Goal: Check status: Check status

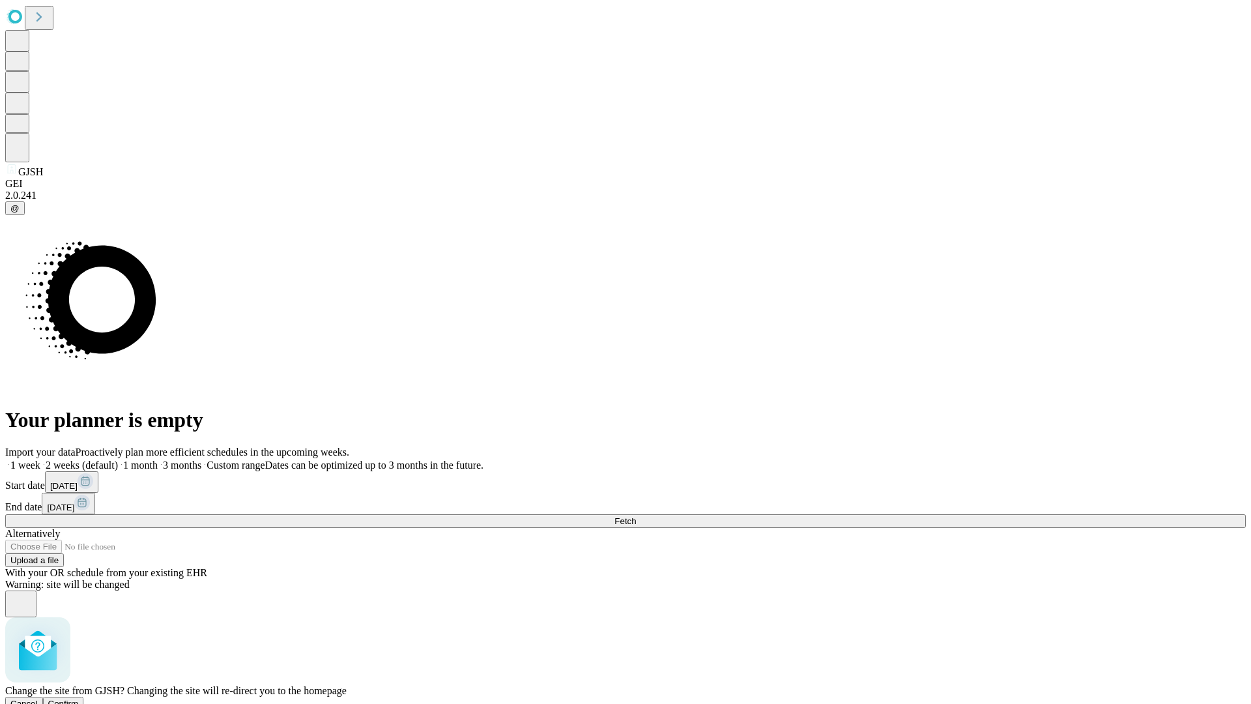
click at [79, 698] on span "Confirm" at bounding box center [63, 703] width 31 height 10
click at [158, 459] on label "1 month" at bounding box center [138, 464] width 40 height 11
click at [636, 516] on span "Fetch" at bounding box center [625, 521] width 22 height 10
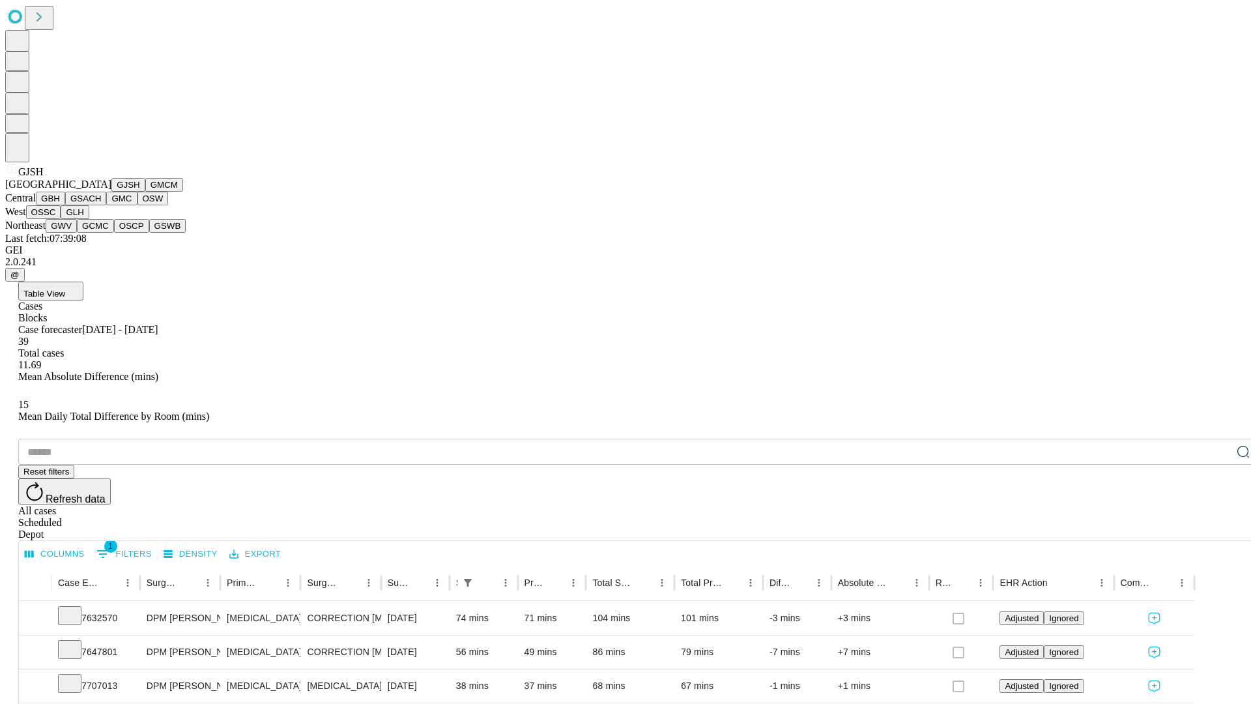
click at [145, 192] on button "GMCM" at bounding box center [164, 185] width 38 height 14
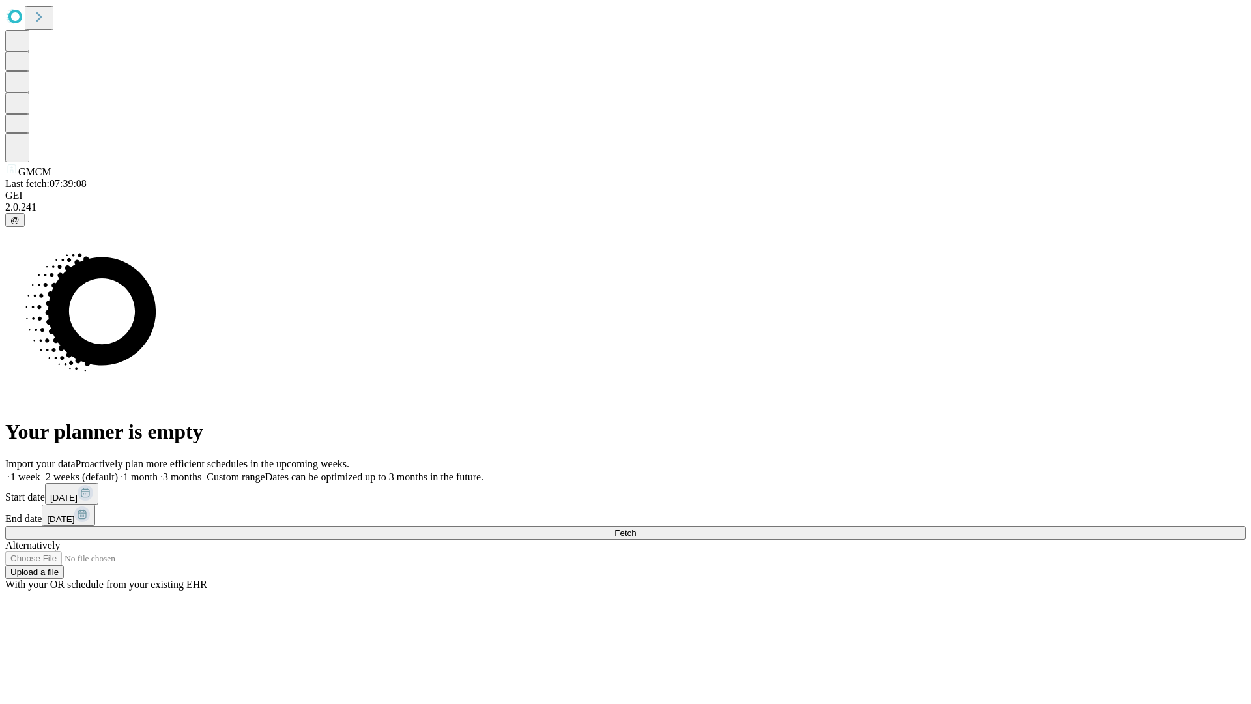
click at [158, 471] on label "1 month" at bounding box center [138, 476] width 40 height 11
click at [636, 528] on span "Fetch" at bounding box center [625, 533] width 22 height 10
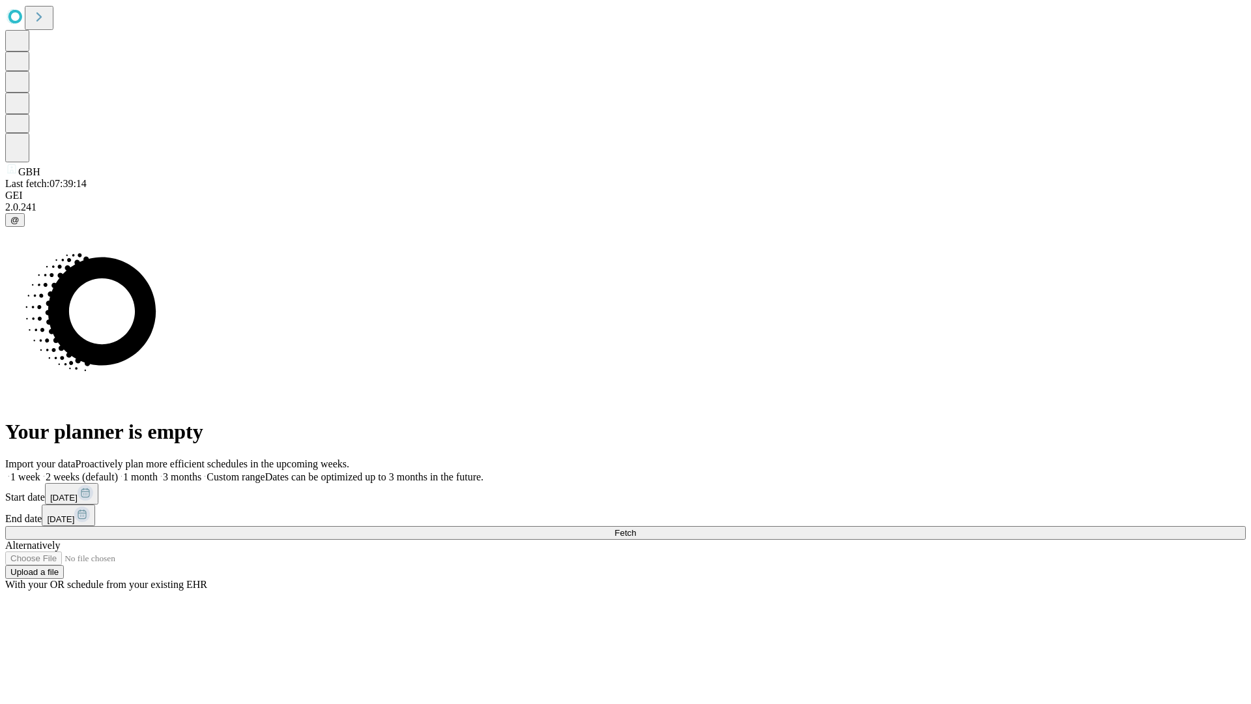
click at [158, 471] on label "1 month" at bounding box center [138, 476] width 40 height 11
click at [636, 528] on span "Fetch" at bounding box center [625, 533] width 22 height 10
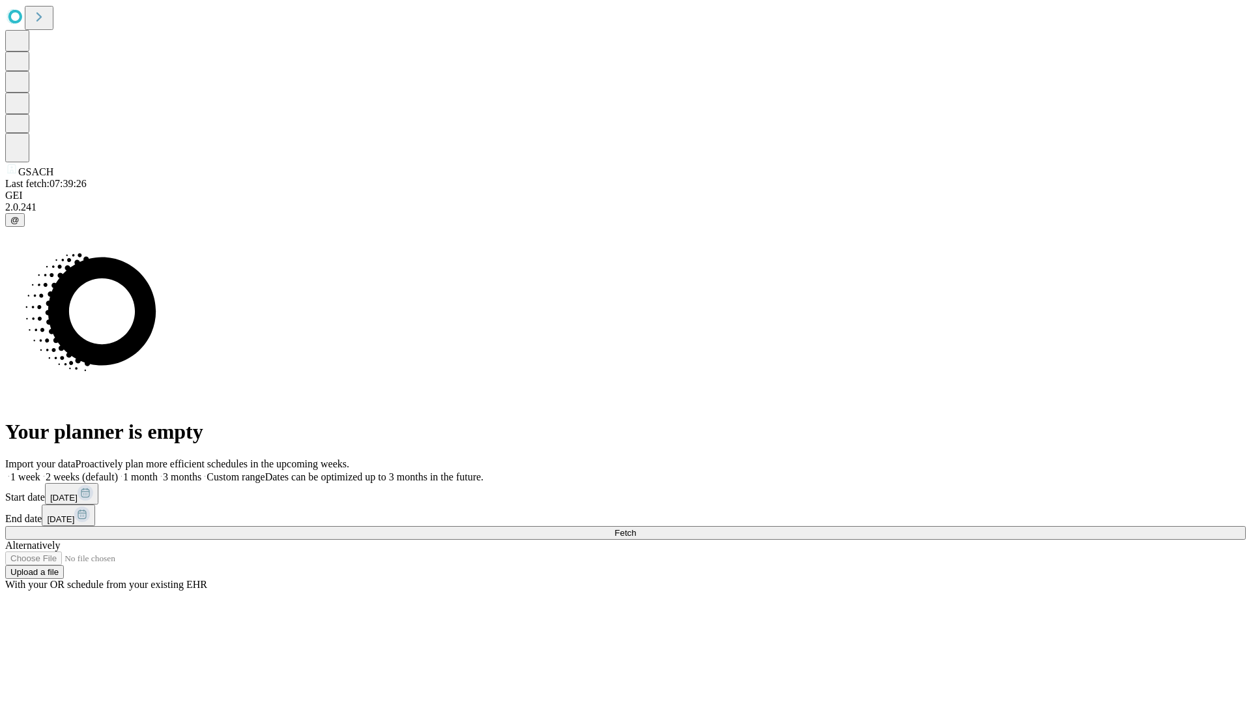
click at [636, 528] on span "Fetch" at bounding box center [625, 533] width 22 height 10
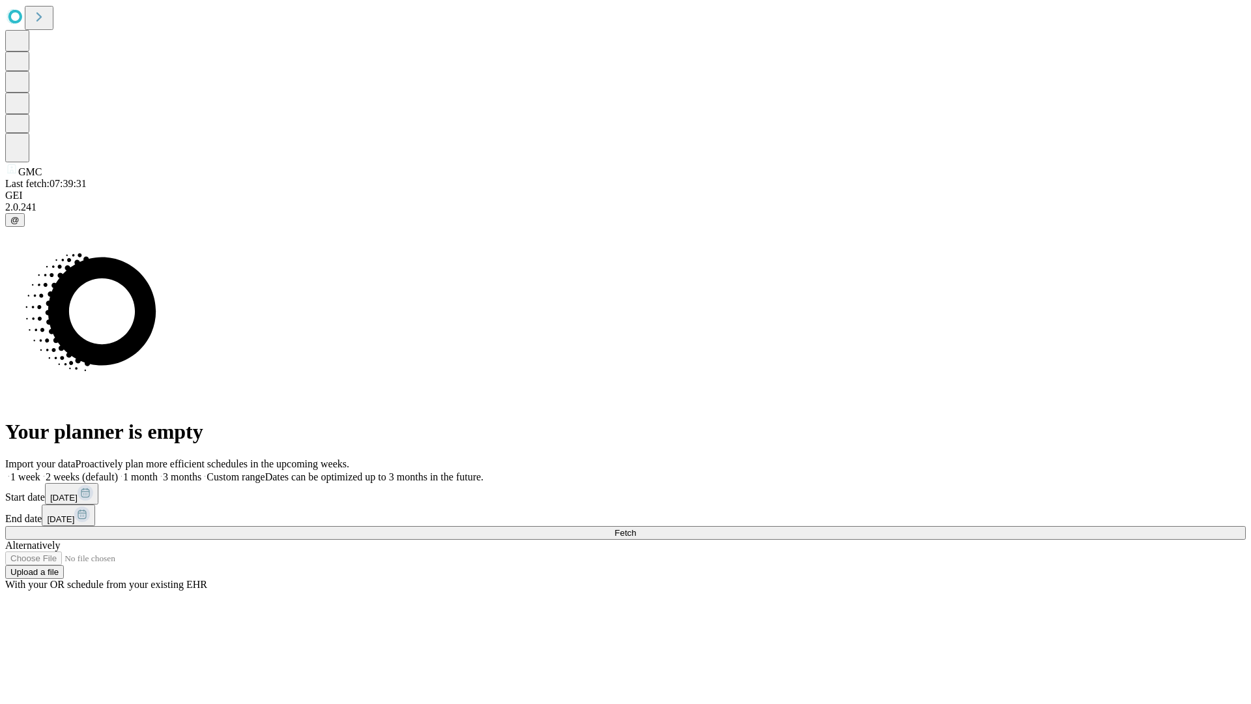
click at [158, 471] on label "1 month" at bounding box center [138, 476] width 40 height 11
click at [636, 528] on span "Fetch" at bounding box center [625, 533] width 22 height 10
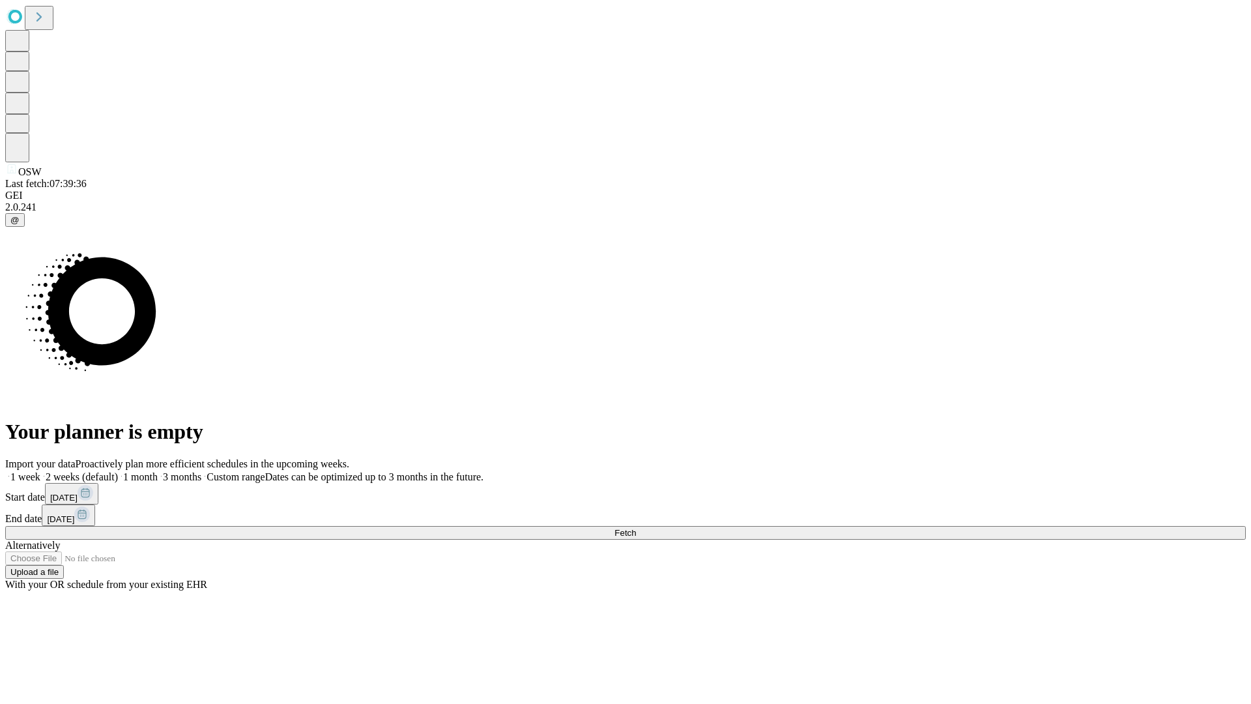
click at [158, 471] on label "1 month" at bounding box center [138, 476] width 40 height 11
click at [636, 528] on span "Fetch" at bounding box center [625, 533] width 22 height 10
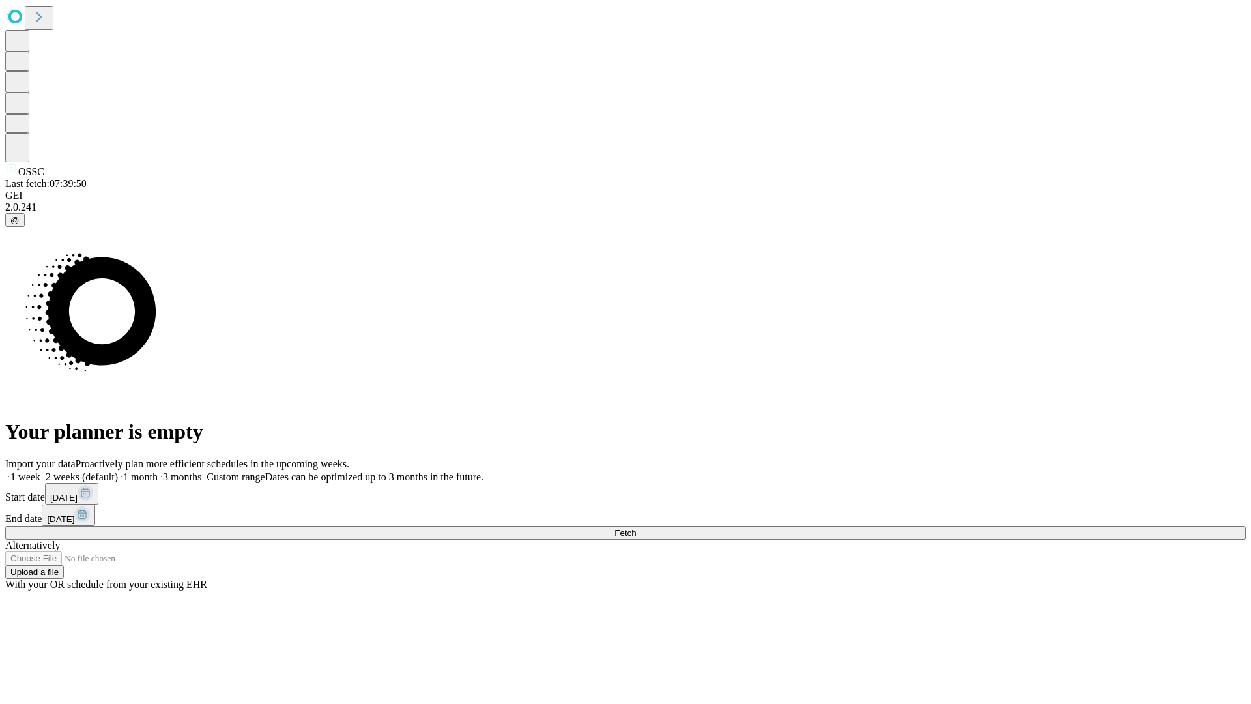
click at [158, 471] on label "1 month" at bounding box center [138, 476] width 40 height 11
click at [636, 528] on span "Fetch" at bounding box center [625, 533] width 22 height 10
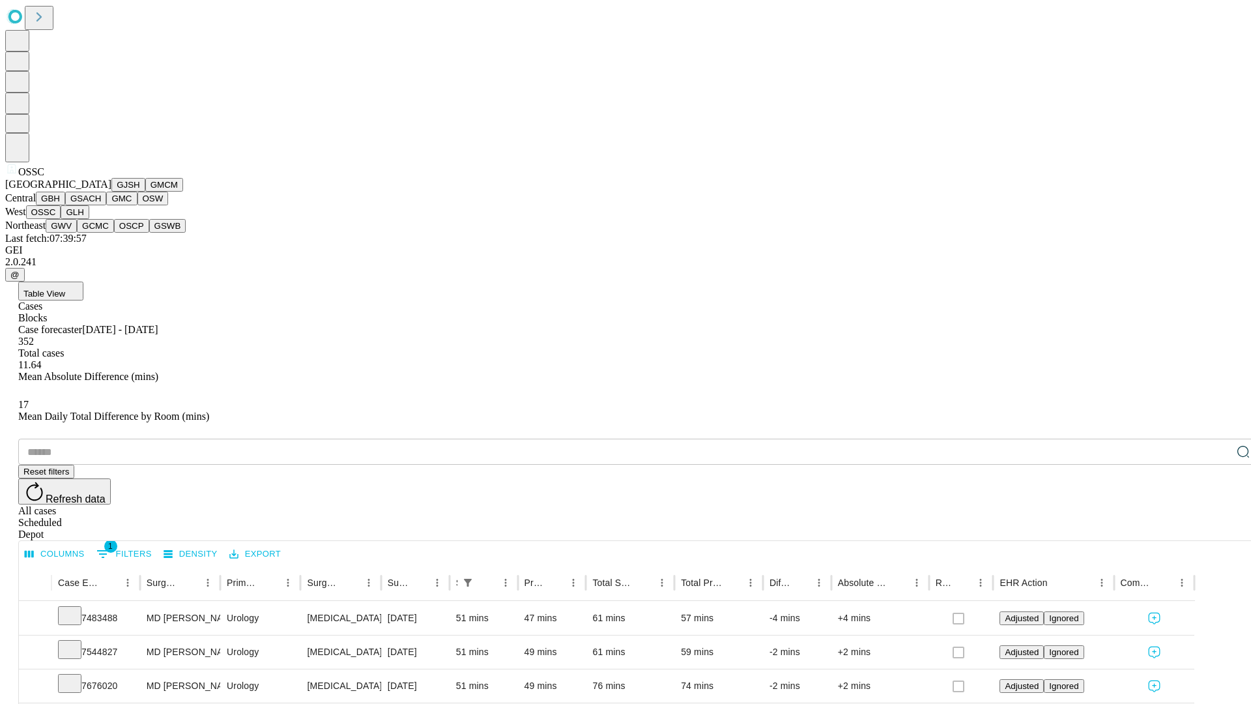
click at [89, 219] on button "GLH" at bounding box center [75, 212] width 28 height 14
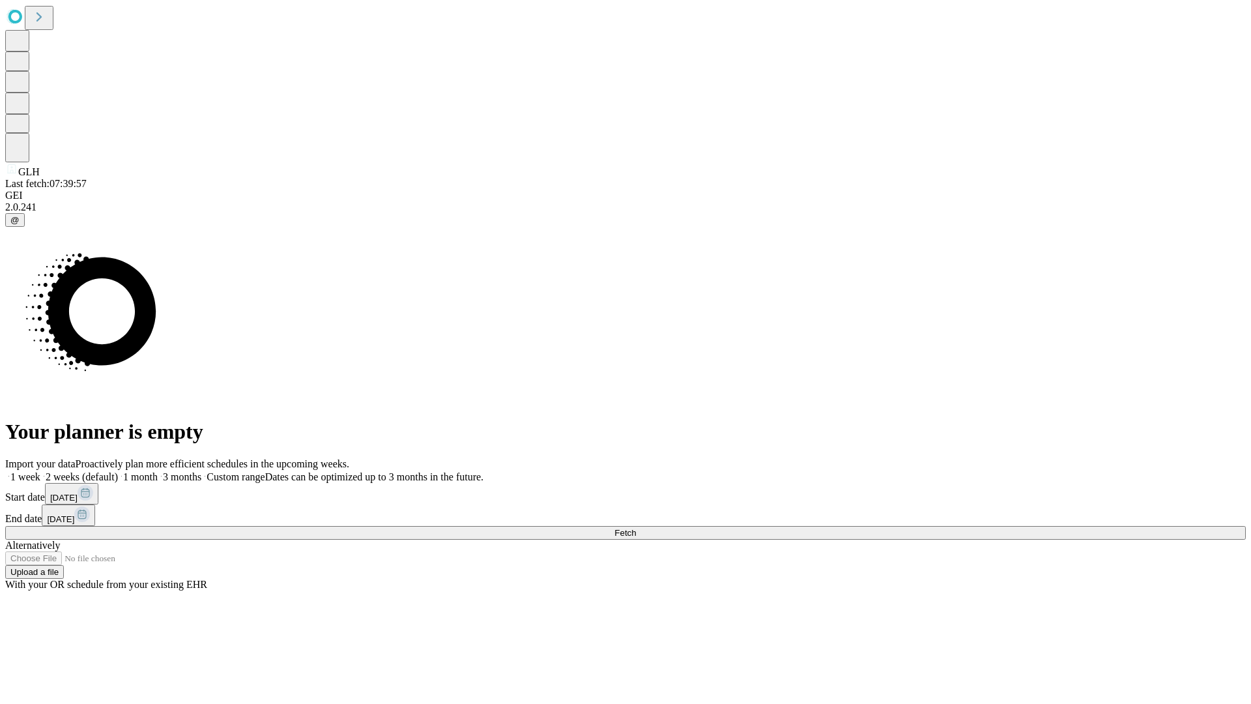
click at [158, 471] on label "1 month" at bounding box center [138, 476] width 40 height 11
click at [636, 528] on span "Fetch" at bounding box center [625, 533] width 22 height 10
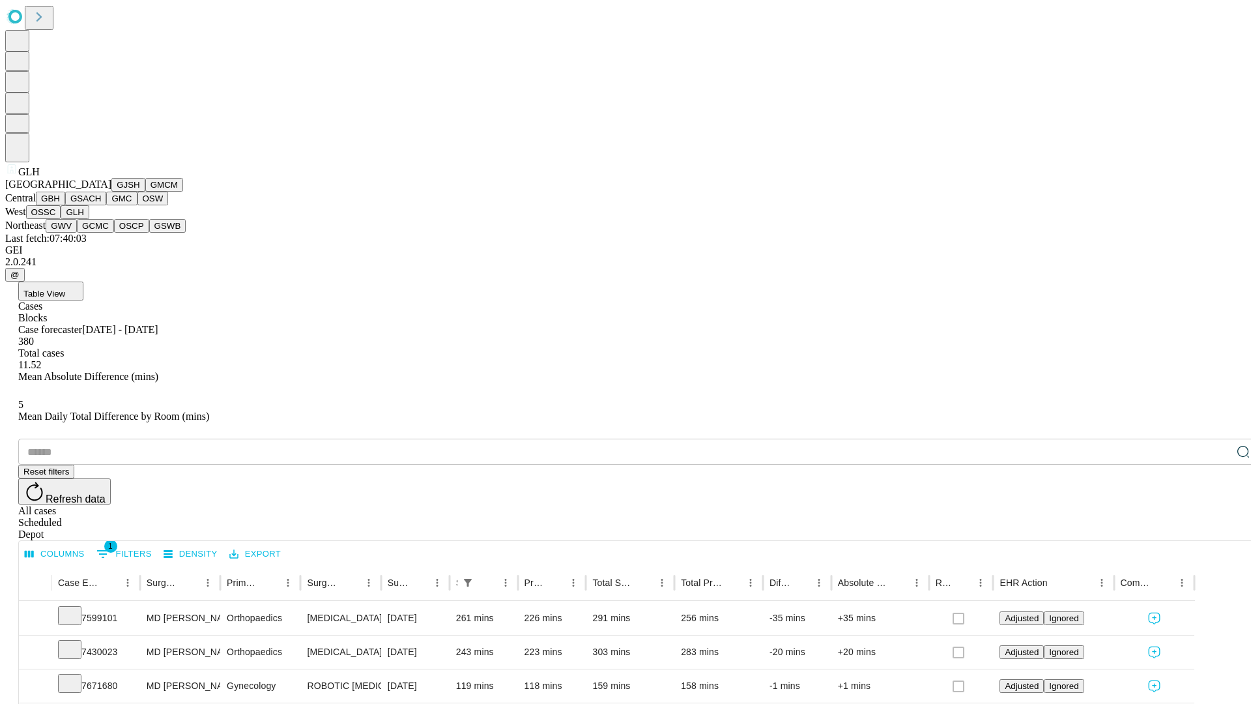
click at [77, 233] on button "GWV" at bounding box center [61, 226] width 31 height 14
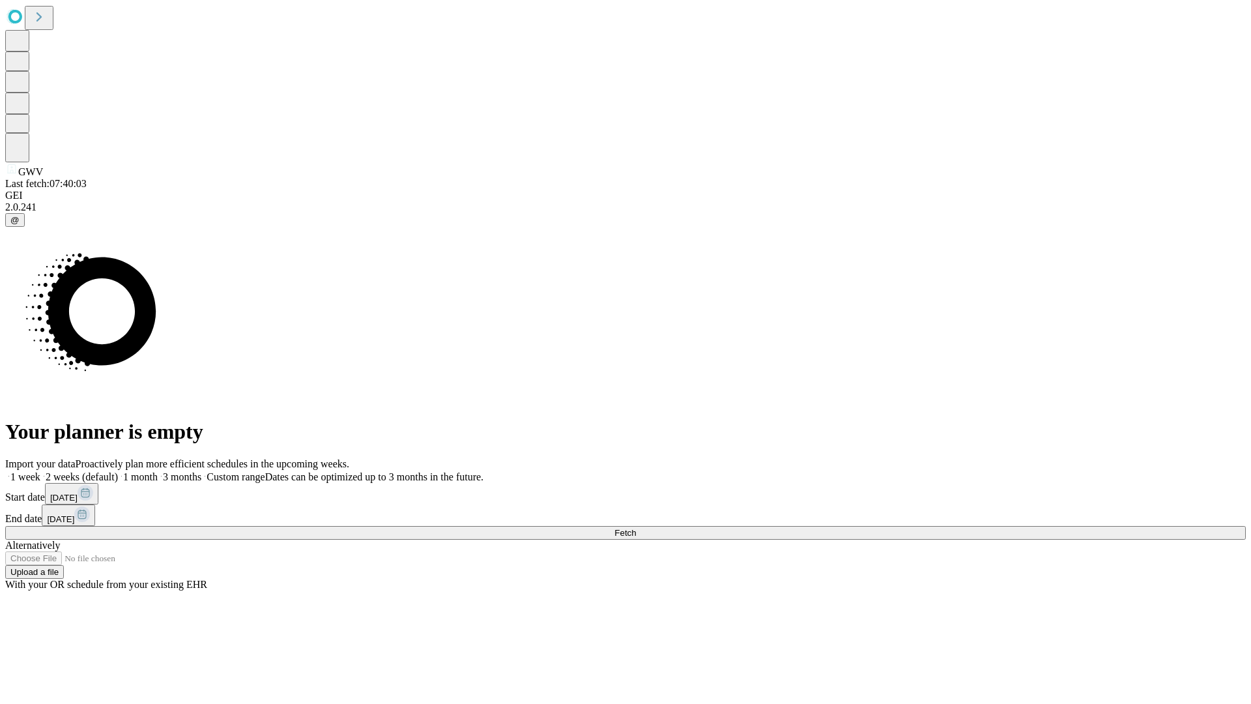
click at [636, 528] on span "Fetch" at bounding box center [625, 533] width 22 height 10
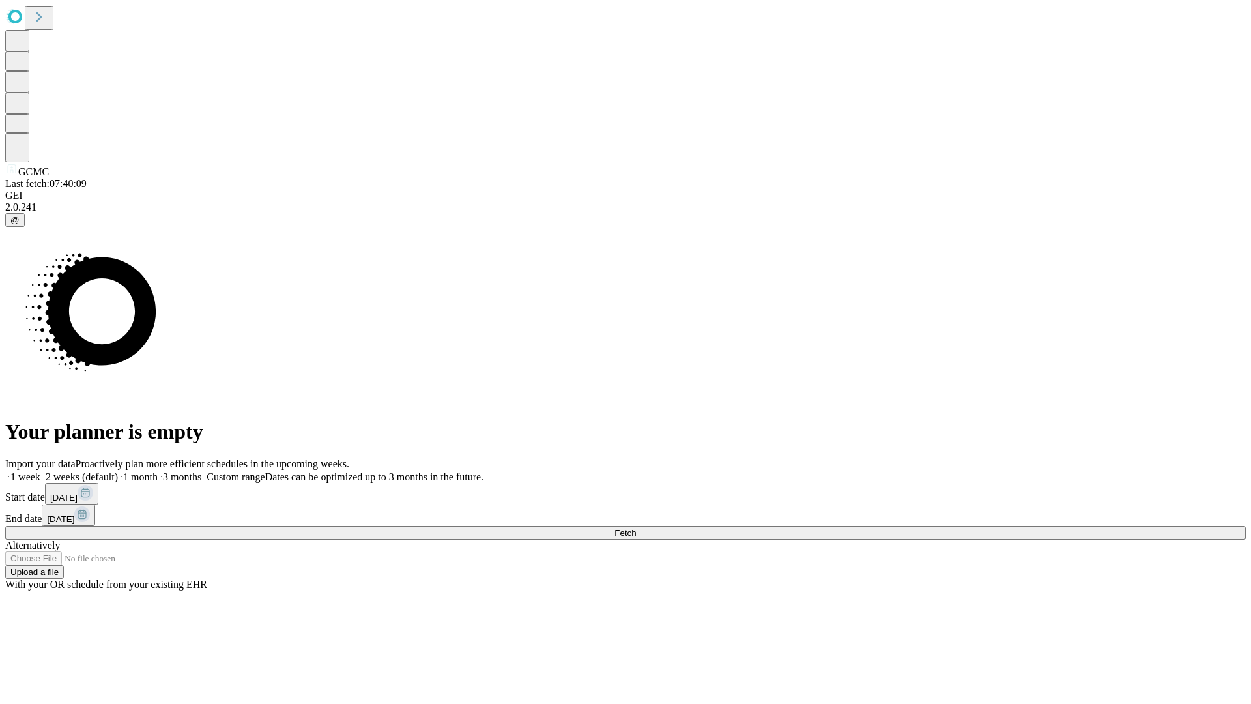
click at [158, 471] on label "1 month" at bounding box center [138, 476] width 40 height 11
click at [636, 528] on span "Fetch" at bounding box center [625, 533] width 22 height 10
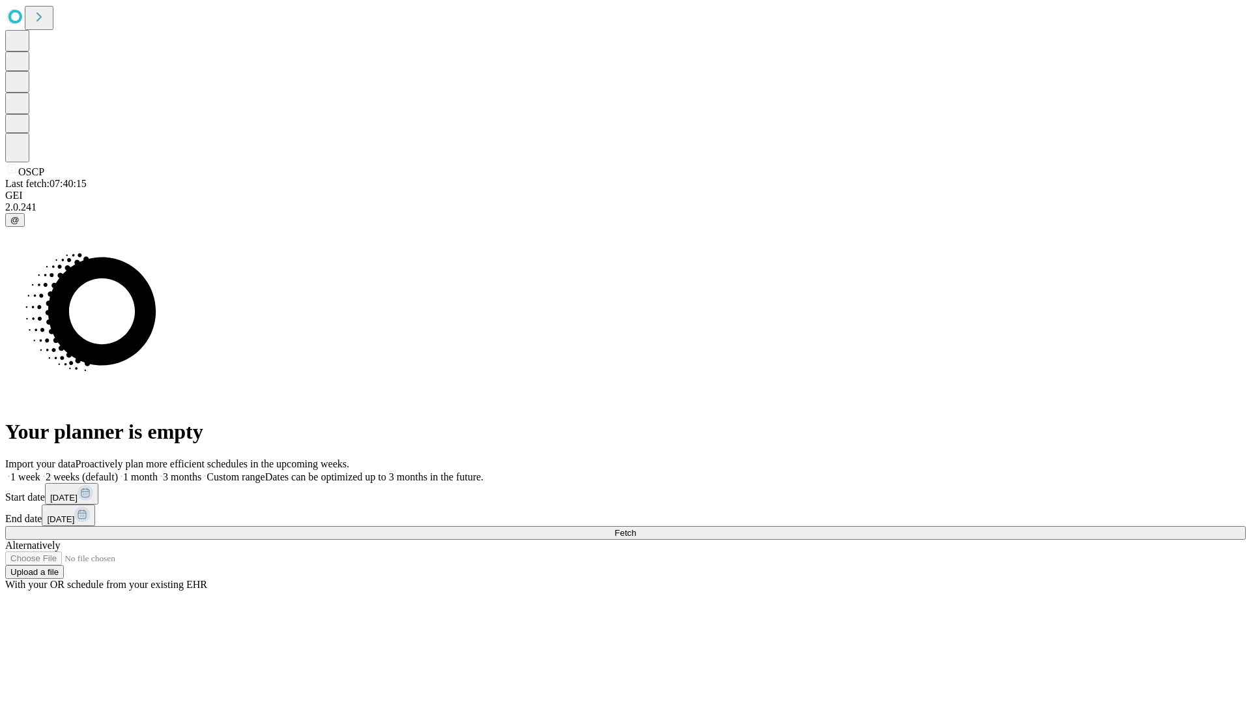
click at [158, 471] on label "1 month" at bounding box center [138, 476] width 40 height 11
click at [636, 528] on span "Fetch" at bounding box center [625, 533] width 22 height 10
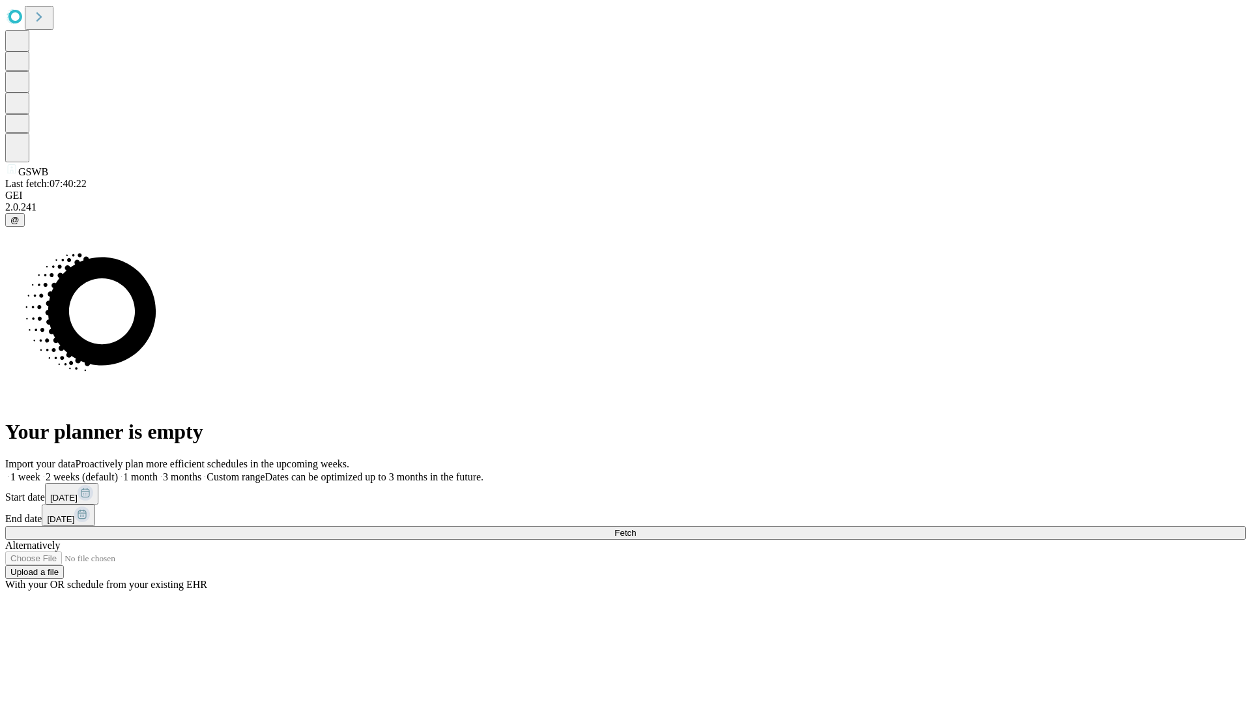
click at [158, 471] on label "1 month" at bounding box center [138, 476] width 40 height 11
click at [636, 528] on span "Fetch" at bounding box center [625, 533] width 22 height 10
